Goal: Task Accomplishment & Management: Complete application form

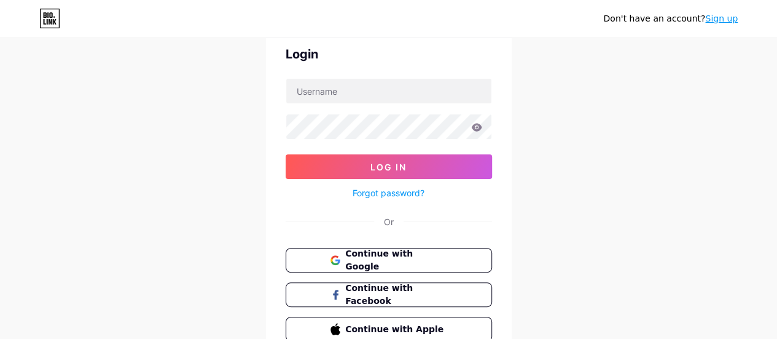
scroll to position [54, 0]
click at [428, 254] on span "Continue with Google" at bounding box center [396, 259] width 103 height 26
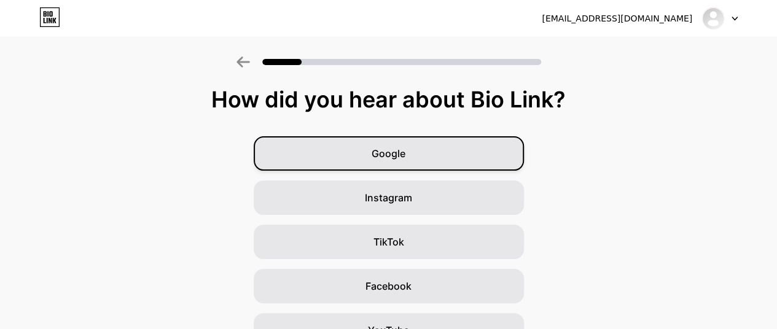
click at [403, 151] on span "Google" at bounding box center [389, 153] width 34 height 15
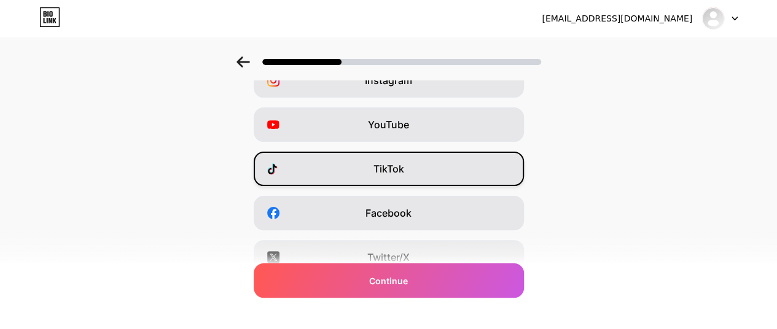
scroll to position [72, 0]
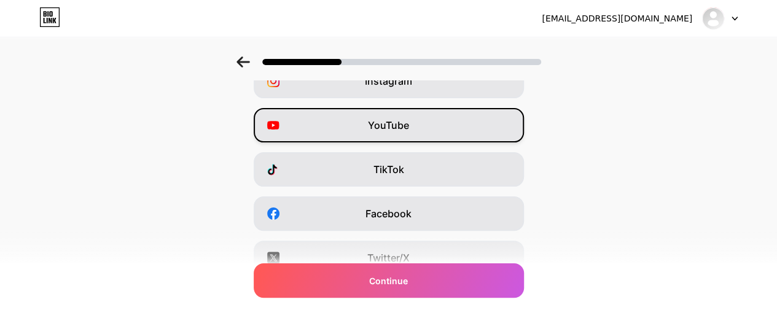
click at [409, 122] on span "YouTube" at bounding box center [388, 125] width 41 height 15
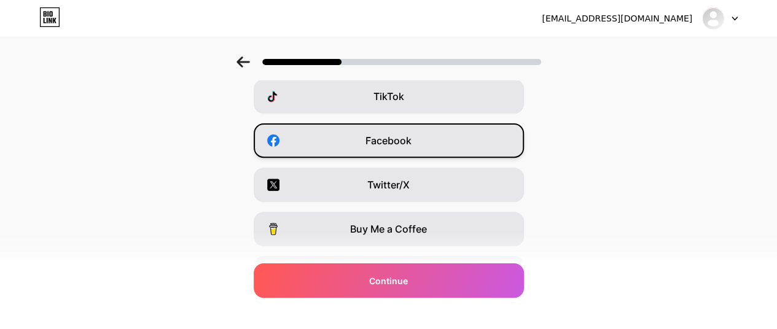
scroll to position [144, 0]
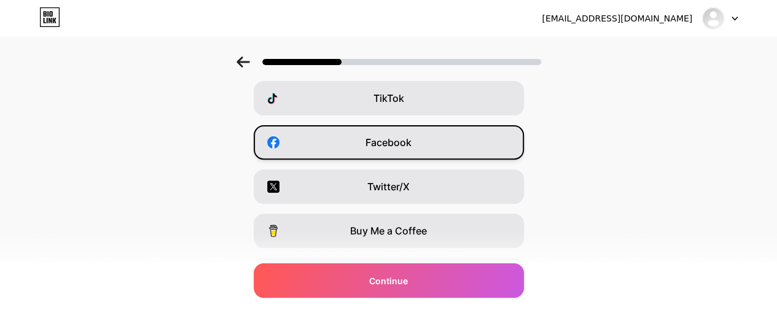
click at [421, 143] on div "Facebook" at bounding box center [389, 142] width 270 height 34
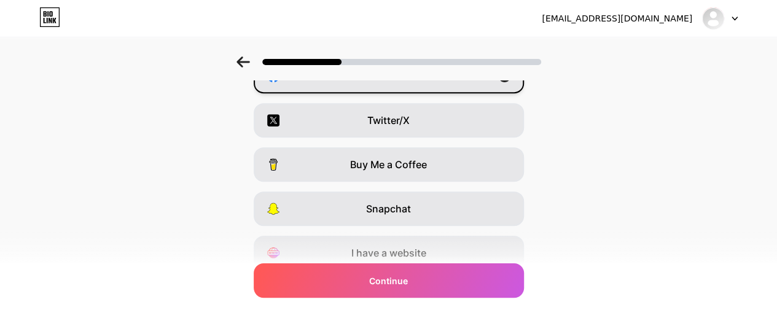
scroll to position [262, 0]
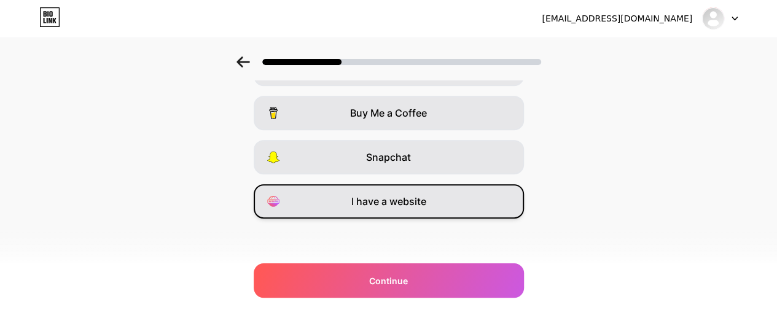
click at [412, 202] on span "I have a website" at bounding box center [388, 201] width 75 height 15
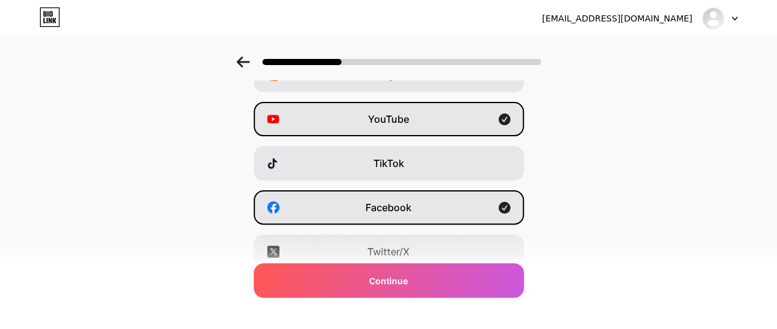
scroll to position [0, 0]
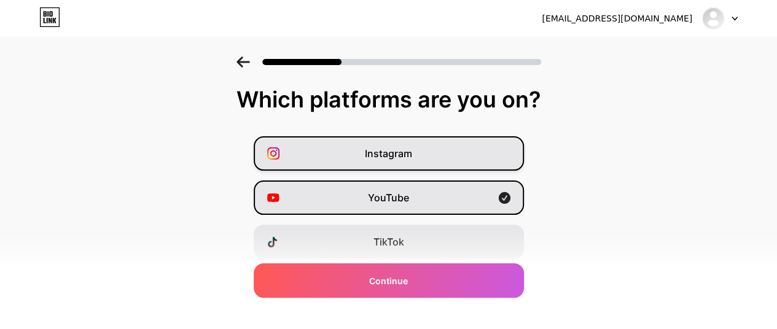
click at [460, 141] on div "Instagram" at bounding box center [389, 153] width 270 height 34
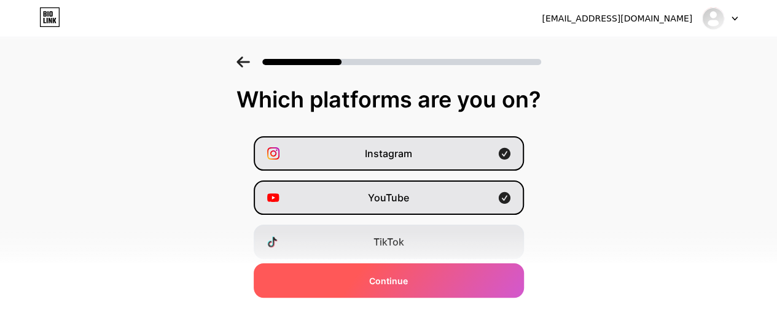
click at [433, 289] on div "Continue" at bounding box center [389, 281] width 270 height 34
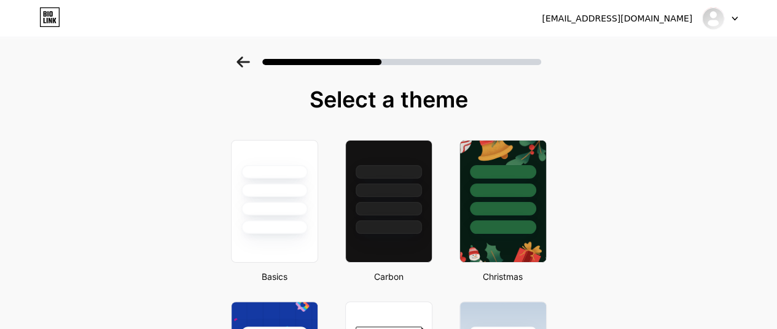
click at [250, 63] on icon at bounding box center [244, 62] width 14 height 11
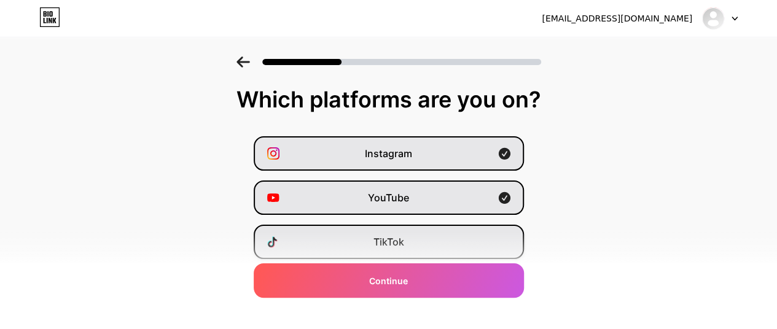
click at [399, 250] on div "TikTok" at bounding box center [389, 242] width 270 height 34
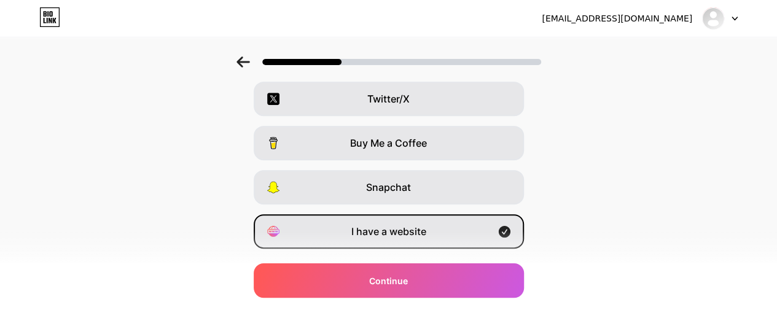
scroll to position [262, 0]
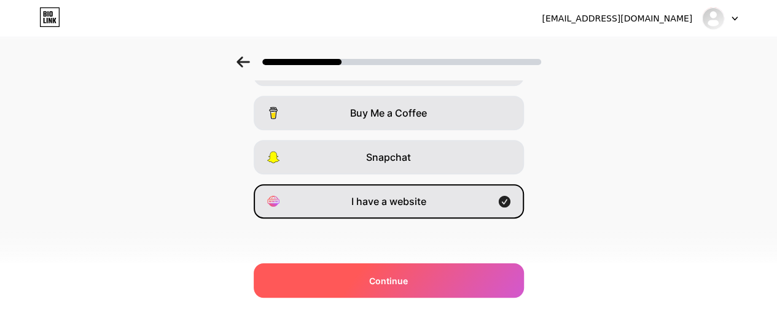
click at [427, 278] on div "Continue" at bounding box center [389, 281] width 270 height 34
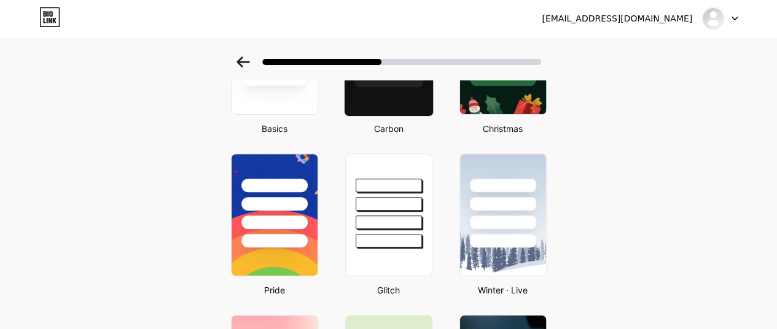
scroll to position [150, 0]
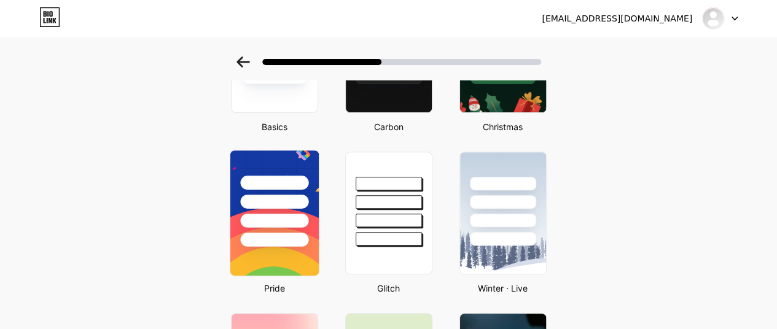
click at [264, 206] on div at bounding box center [274, 202] width 68 height 14
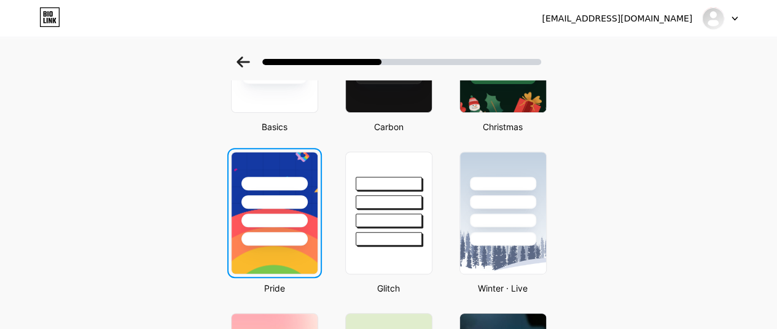
scroll to position [0, 0]
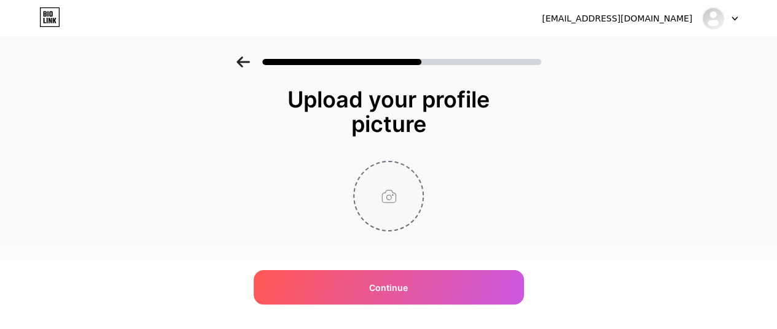
click at [399, 212] on input "file" at bounding box center [388, 196] width 68 height 68
type input "C:\fakepath\unnamed (3).png"
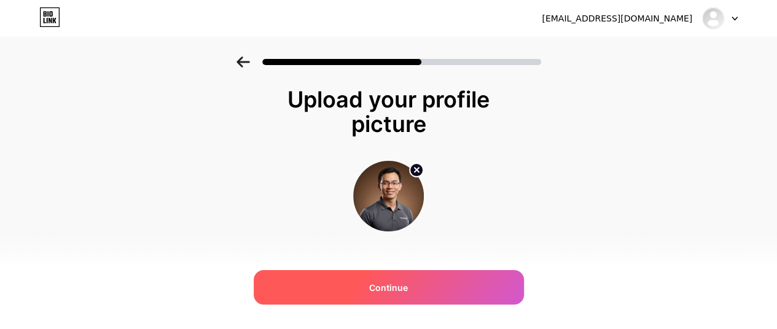
click at [418, 286] on div "Continue" at bounding box center [389, 287] width 270 height 34
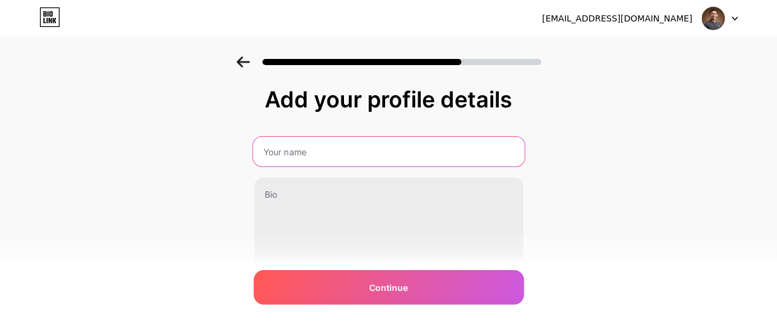
click at [370, 159] on input "text" at bounding box center [388, 151] width 272 height 29
type input "d"
type input "đ"
type input "D"
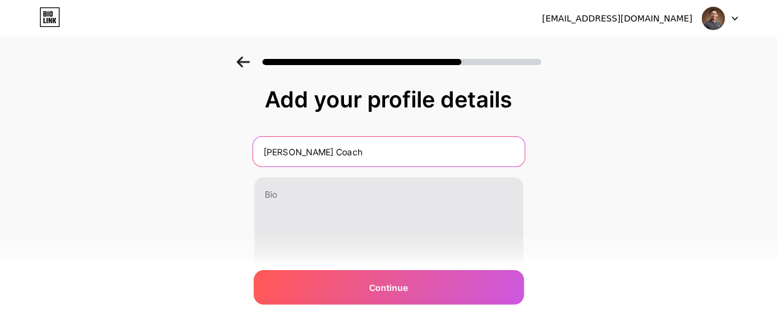
type input "[PERSON_NAME] Coach"
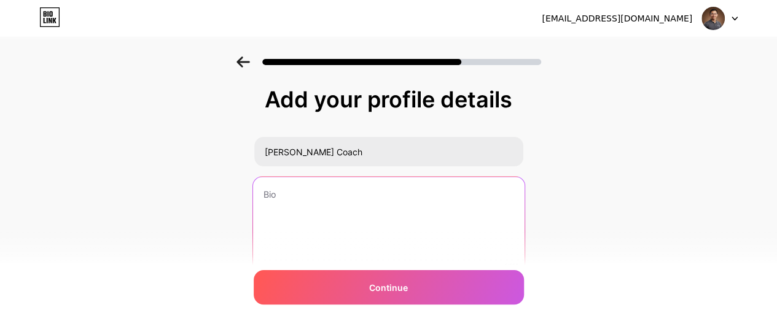
click at [334, 209] on textarea at bounding box center [388, 227] width 272 height 100
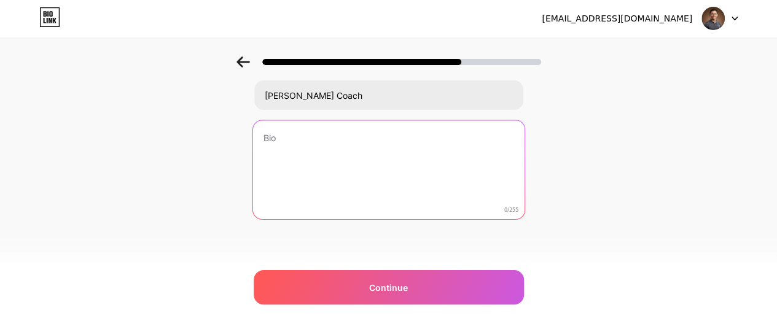
scroll to position [45, 0]
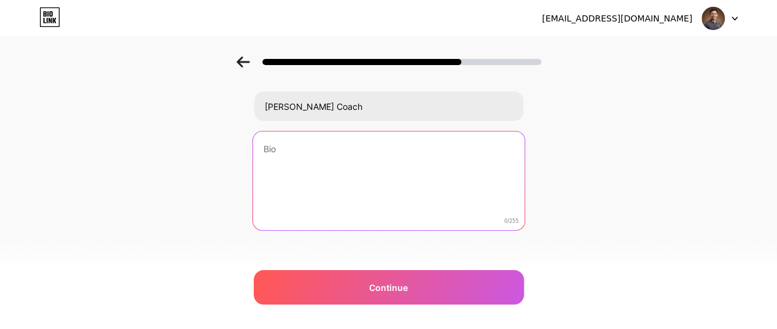
click at [342, 179] on textarea at bounding box center [388, 181] width 272 height 100
click at [340, 159] on textarea at bounding box center [388, 181] width 272 height 100
paste textarea "Coach giảm cân – Nhà sáng lập FitLife365"
paste textarea "Giúp 1.000+ người thay đổi vóc dáng với 25 phút mỗi ngày"
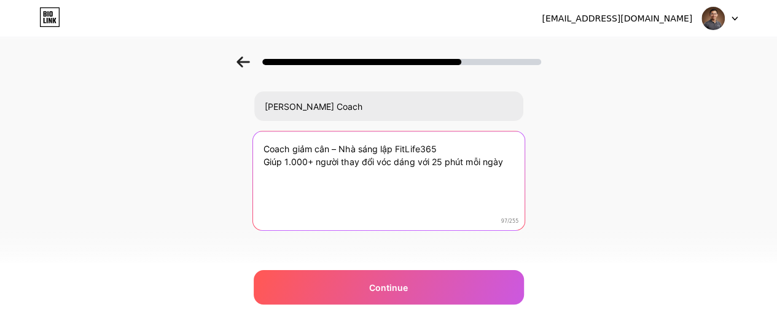
click at [292, 163] on textarea "Coach giảm cân – Nhà sáng lập FitLife365 Giúp 1.000+ người thay đổi vóc dáng vớ…" at bounding box center [388, 181] width 272 height 100
click at [413, 163] on textarea "Coach giảm cân – Nhà sáng lập FitLife365 Giúp 1 triệu người thay đổi vóc dáng v…" at bounding box center [388, 181] width 272 height 100
click at [376, 161] on textarea "Coach giảm cân – Nhà sáng lập FitLife365 Giúp 1 triệu người thay đổi vóc dáng v…" at bounding box center [388, 181] width 272 height 100
click at [301, 179] on textarea "Coach giảm cân – Nhà sáng lập FitLife365 Giúp 1 triệu người thay đổi vóc dáng v…" at bounding box center [388, 181] width 272 height 100
click at [355, 174] on textarea "Coach giảm cân – Nhà sáng lập FitLife365 Giúp 1 triệu người thay đổi vóc dáng v…" at bounding box center [388, 181] width 272 height 100
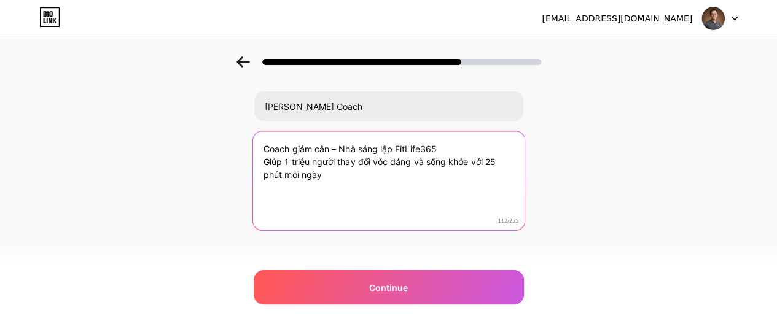
paste textarea "Inbox để nhận giáo án giảm cân 7 ngày miễn phí"
click at [391, 168] on textarea "Coach giảm cân – Nhà sáng lập FitLife365 Giúp 1 triệu người thay đổi vóc dáng v…" at bounding box center [388, 181] width 272 height 100
paste textarea "FitLife365 💪 | Giúp bạn giảm 3–5kg an toàn, bền vững | Inbox nhận giáo á"
click at [359, 151] on textarea "Coach FitLife365 💪 | Giúp bạn giảm 3–5kg an toàn, bền vững | Inbox nhận giáo án…" at bounding box center [388, 181] width 272 height 100
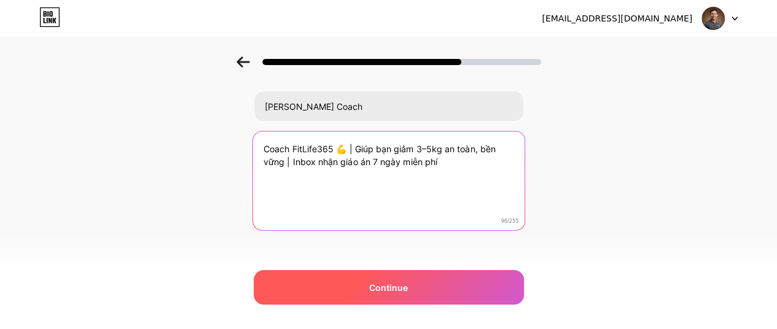
type textarea "Coach FitLife365 💪 | Giúp bạn giảm 3–5kg an toàn, bền vững | Inbox nhận giáo án…"
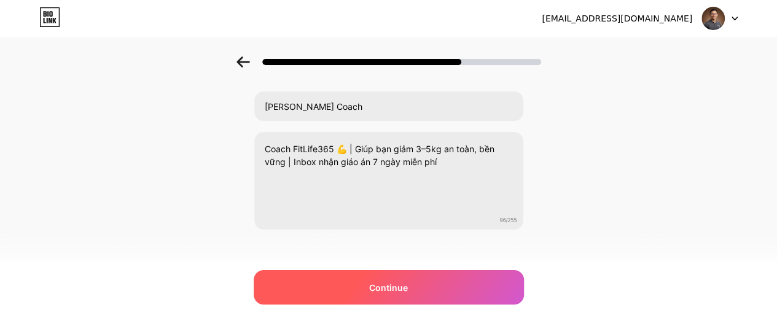
click at [417, 275] on div "Continue" at bounding box center [389, 287] width 270 height 34
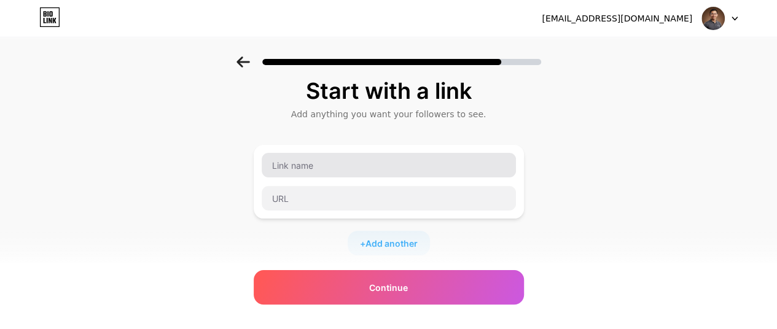
scroll to position [0, 0]
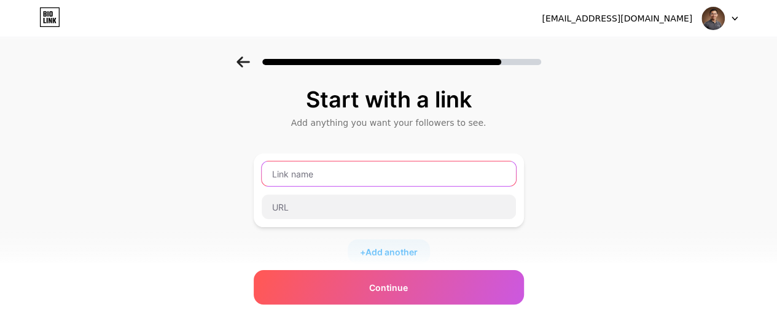
click at [397, 173] on input "text" at bounding box center [389, 174] width 254 height 25
type input "dotrongfitcoach"
type input "D"
type input "[PERSON_NAME] Coach"
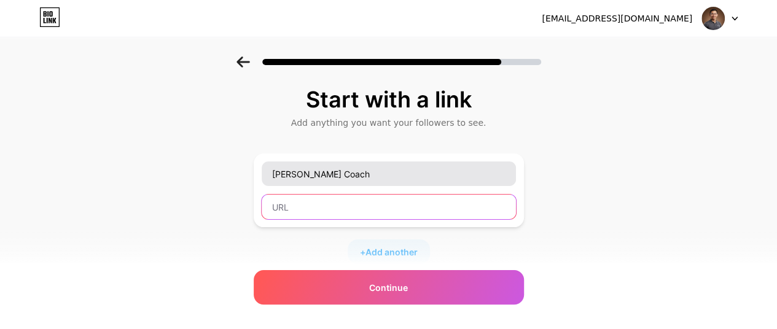
paste input "dotrongfitcoach"
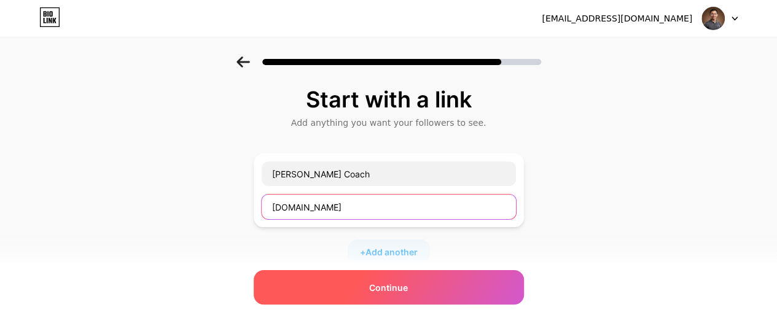
type input "[DOMAIN_NAME]"
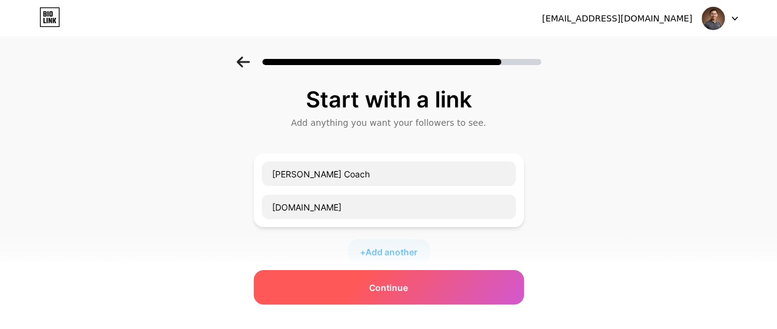
click at [392, 282] on span "Continue" at bounding box center [388, 287] width 39 height 13
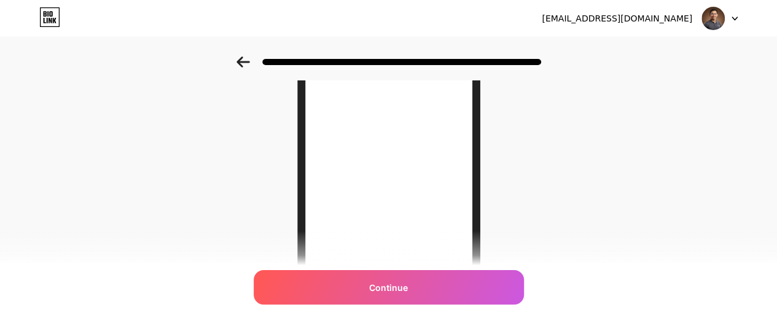
scroll to position [77, 0]
click at [247, 60] on icon at bounding box center [244, 62] width 14 height 11
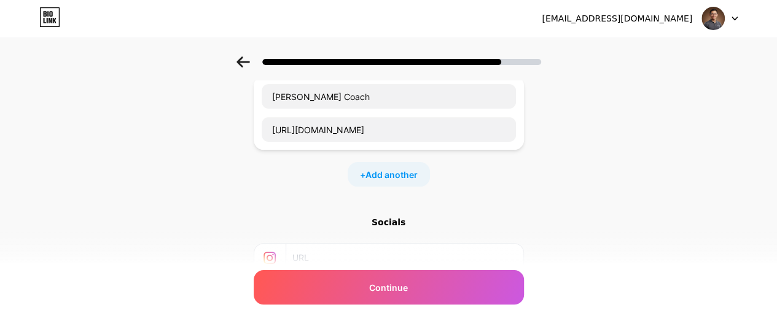
scroll to position [0, 0]
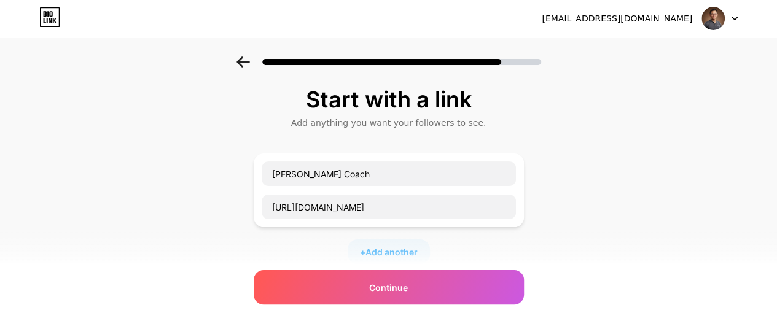
click at [247, 60] on icon at bounding box center [244, 62] width 14 height 11
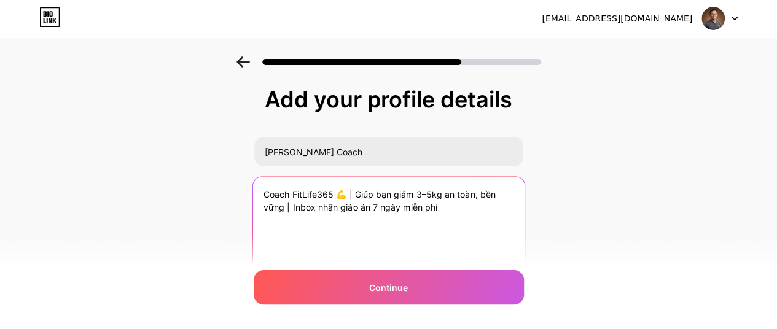
click at [446, 193] on textarea "Coach FitLife365 💪 | Giúp bạn giảm 3–5kg an toàn, bền vững | Inbox nhận giáo án…" at bounding box center [388, 227] width 272 height 100
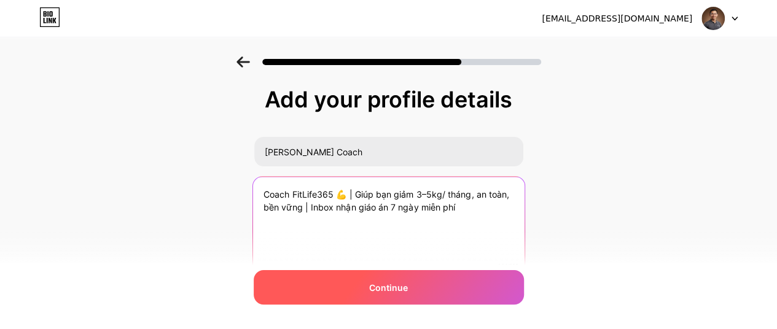
type textarea "Coach FitLife365 💪 | Giúp bạn giảm 3–5kg/ tháng, an toàn, bền vững | Inbox nhận…"
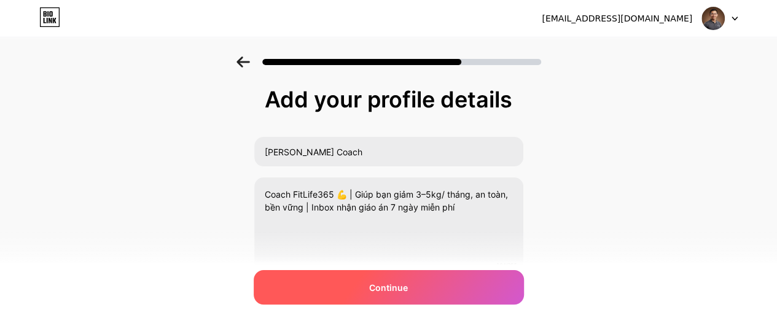
click at [447, 290] on div "Continue" at bounding box center [389, 287] width 270 height 34
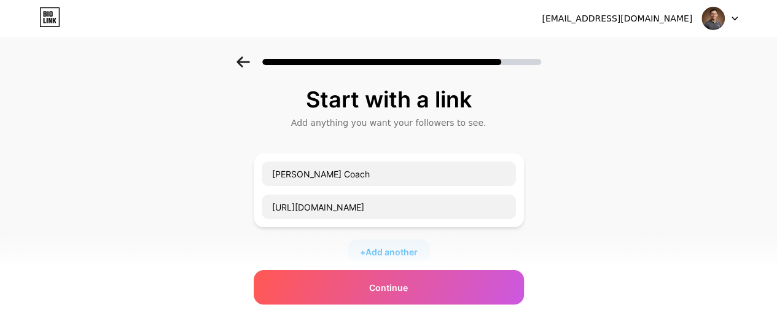
click at [447, 290] on div "Continue" at bounding box center [389, 287] width 270 height 34
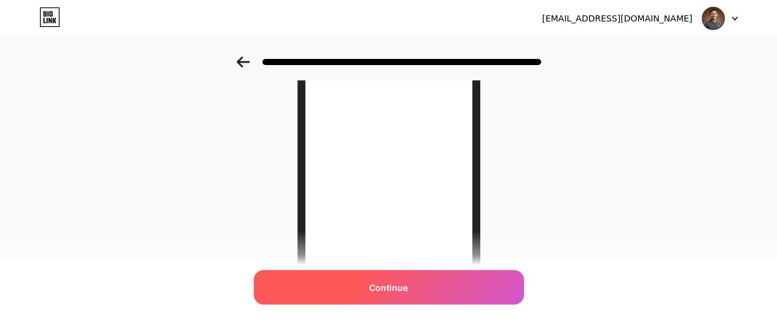
scroll to position [185, 0]
click at [428, 289] on div "Continue" at bounding box center [389, 287] width 270 height 34
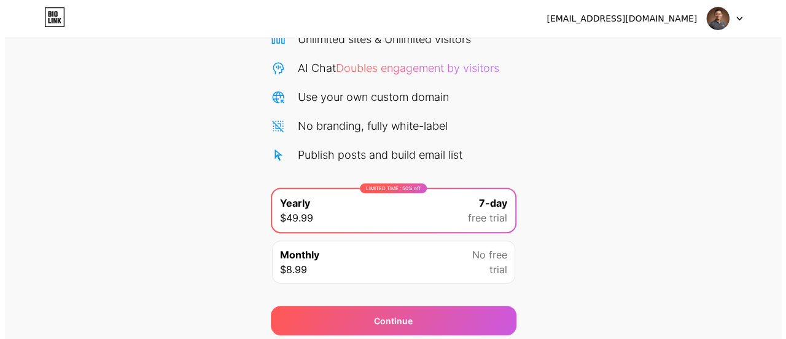
scroll to position [155, 0]
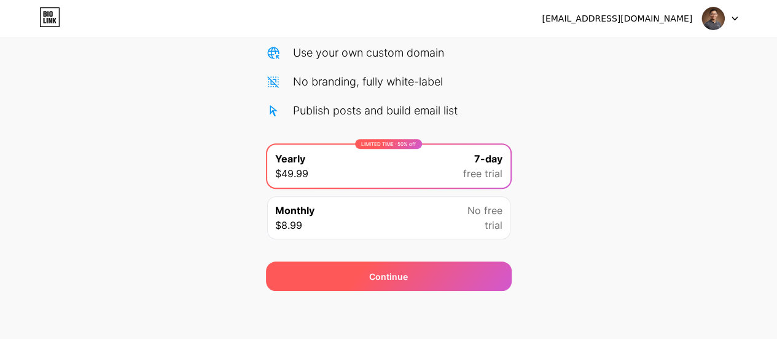
click at [431, 269] on div "Continue" at bounding box center [389, 275] width 246 height 29
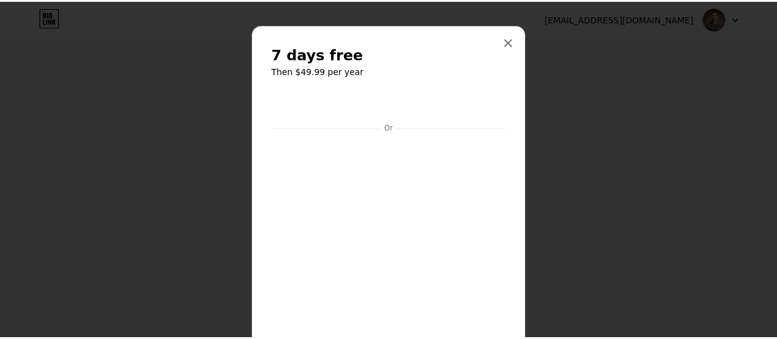
scroll to position [0, 0]
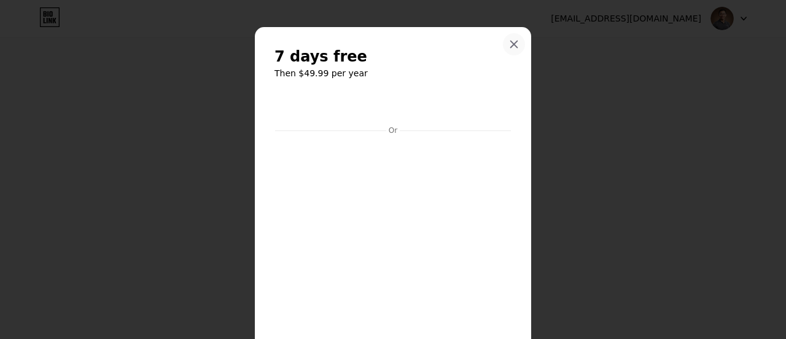
click at [511, 39] on icon at bounding box center [514, 44] width 10 height 10
